Goal: Navigation & Orientation: Find specific page/section

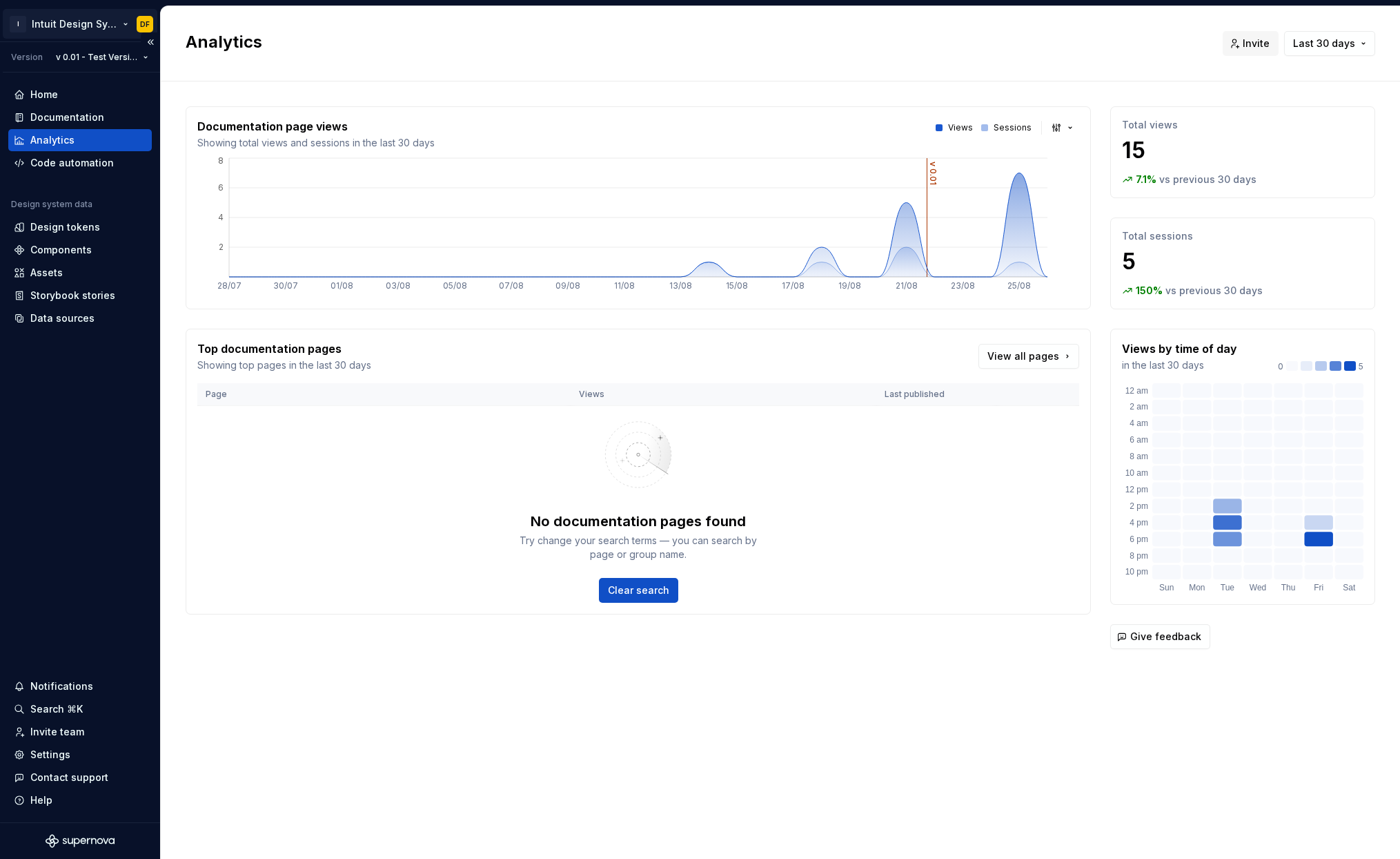
click at [59, 22] on html "I Intuit Design System DF Version v 0.01 - Test Version v0.01 Home Documentatio…" at bounding box center [700, 429] width 1400 height 859
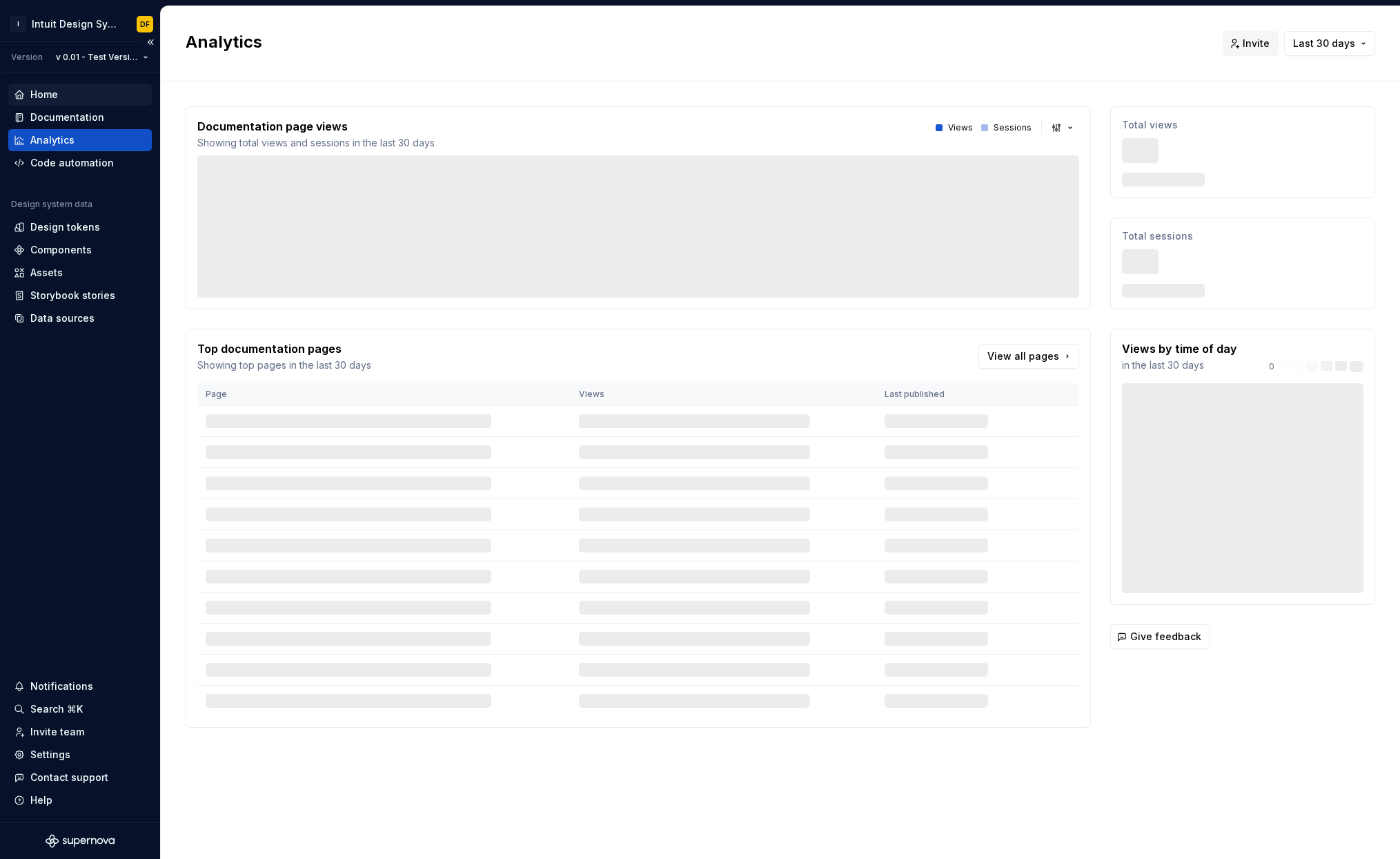
click at [33, 96] on div "Home" at bounding box center [44, 94] width 28 height 14
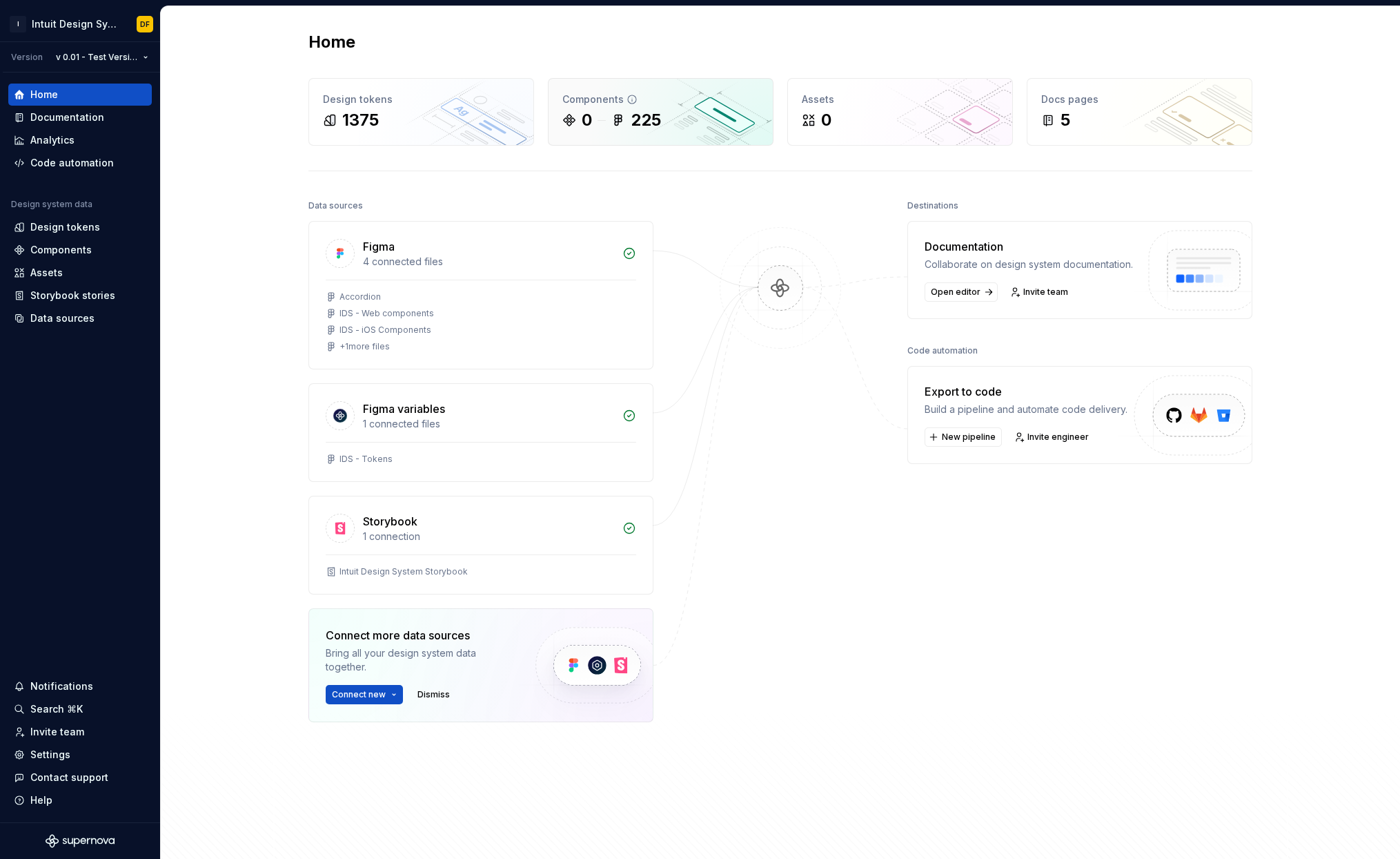
click at [668, 122] on div "0 225" at bounding box center [660, 120] width 196 height 22
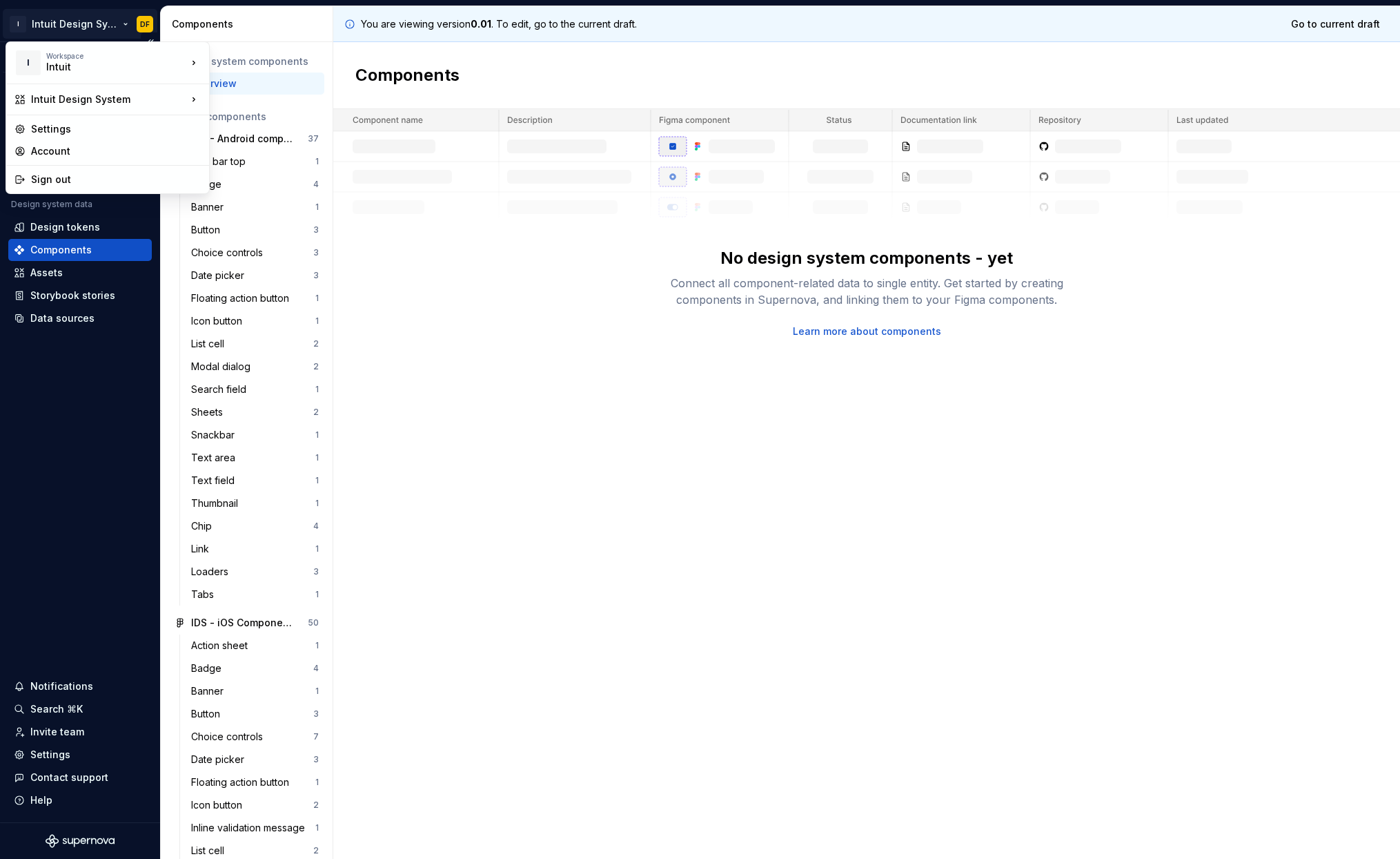
click at [92, 26] on html "I Intuit Design System DF Version v 0.01 - Test Version v0.01 Home Documentatio…" at bounding box center [700, 429] width 1400 height 859
click at [466, 29] on html "I Intuit Design System DF Version v 0.01 - Test Version v0.01 Home Documentatio…" at bounding box center [700, 429] width 1400 height 859
